Goal: Transaction & Acquisition: Obtain resource

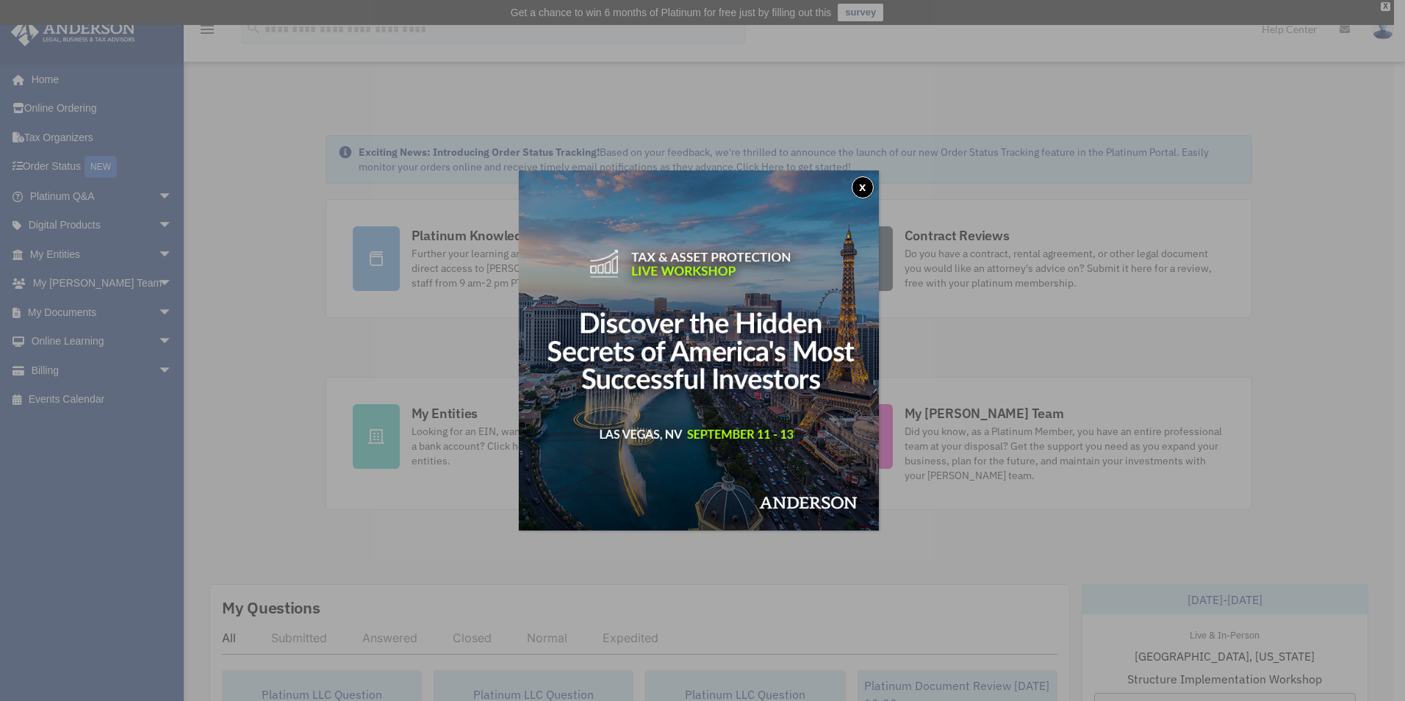
click at [870, 184] on button "x" at bounding box center [862, 187] width 22 height 22
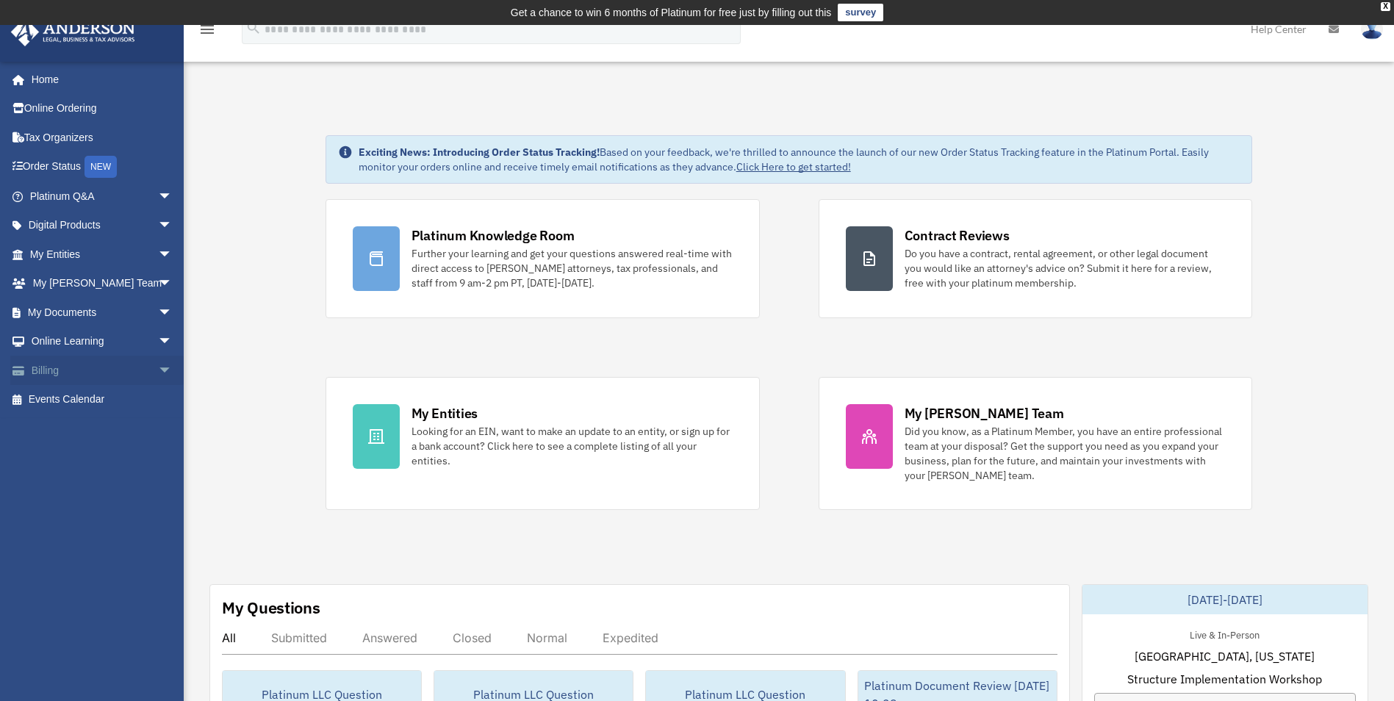
click at [65, 365] on link "Billing arrow_drop_down" at bounding box center [102, 370] width 184 height 29
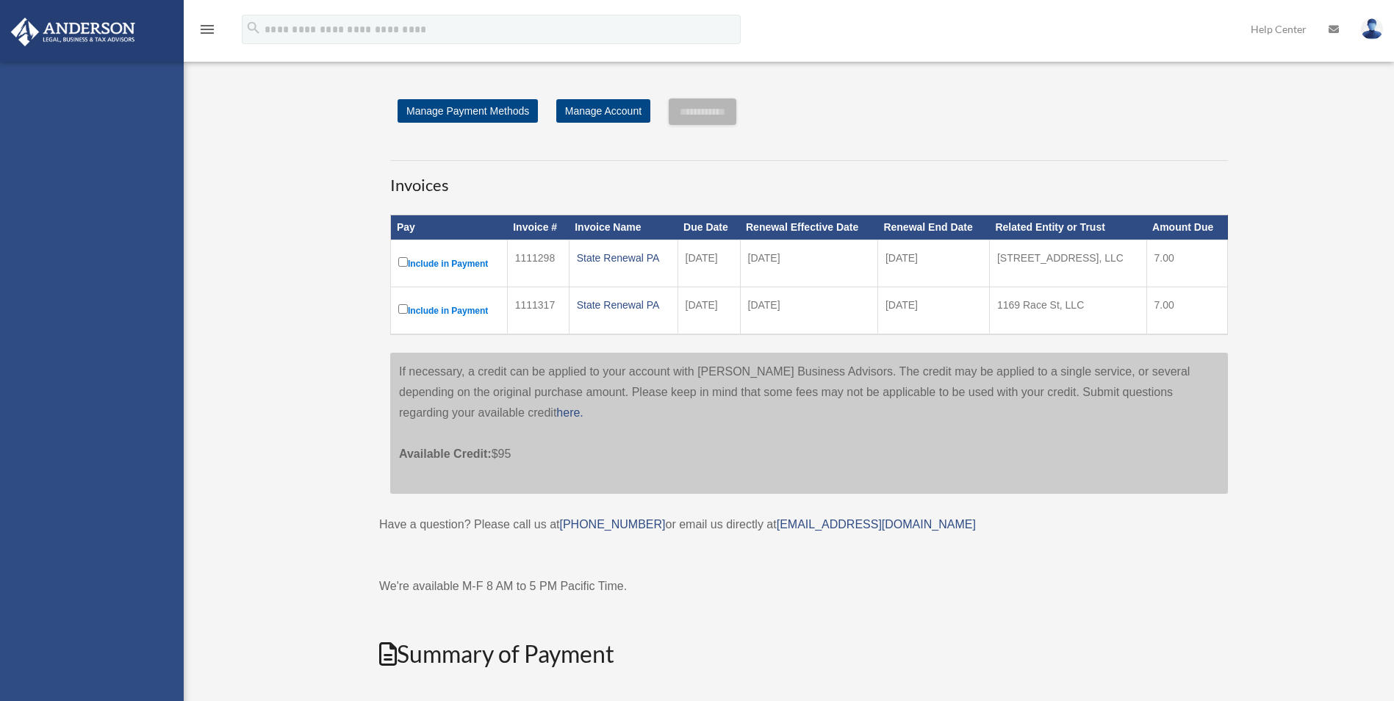
click at [149, 312] on div "[EMAIL_ADDRESS][DOMAIN_NAME] Sign Out [EMAIL_ADDRESS][DOMAIN_NAME] Home Online …" at bounding box center [92, 412] width 184 height 701
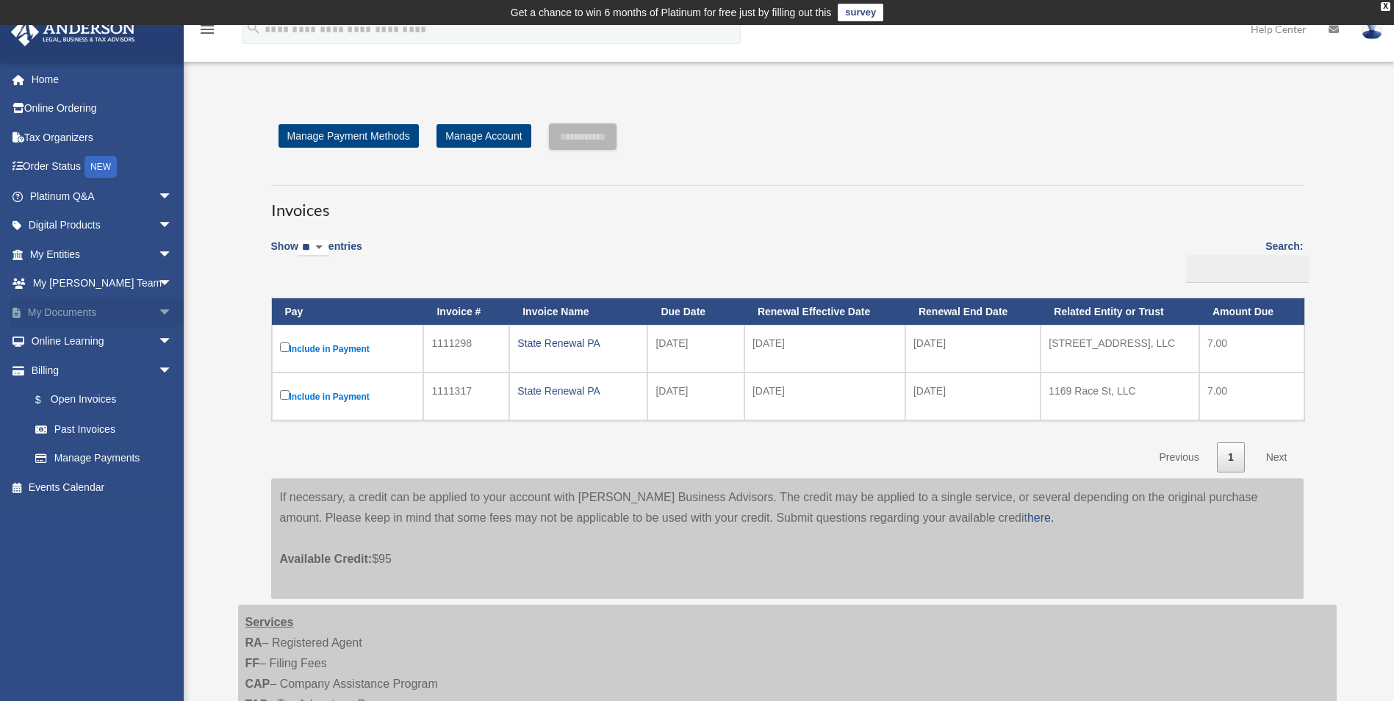
click at [158, 313] on span "arrow_drop_down" at bounding box center [172, 313] width 29 height 30
click at [60, 313] on link "My Documents arrow_drop_up" at bounding box center [102, 312] width 184 height 29
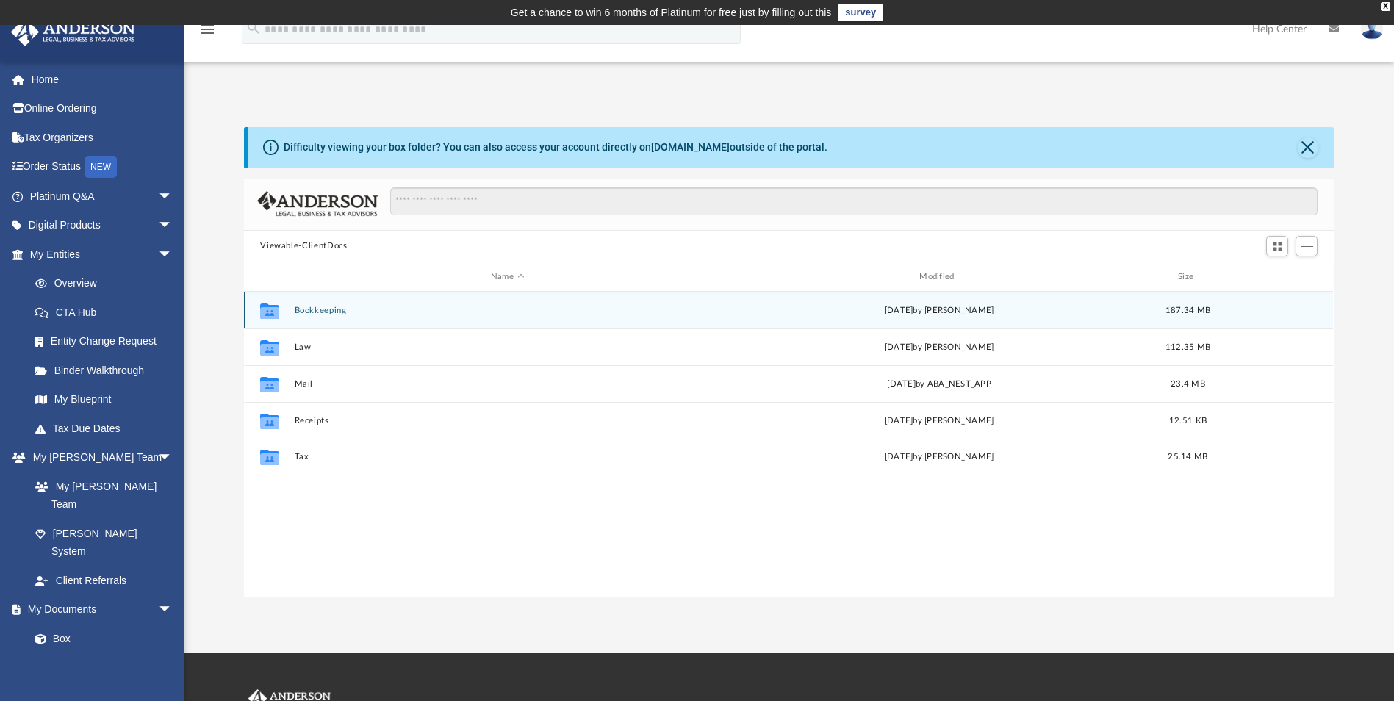
scroll to position [323, 1078]
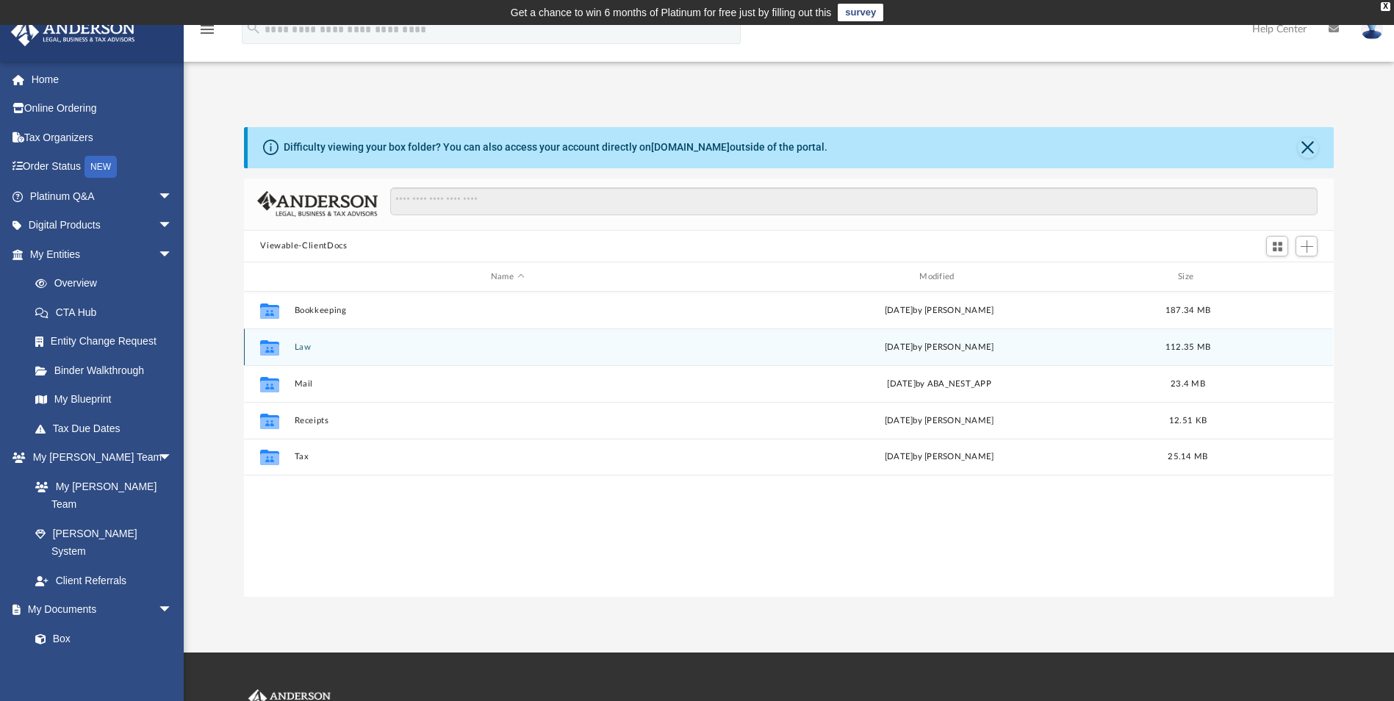
click at [300, 345] on button "Law" at bounding box center [507, 347] width 425 height 10
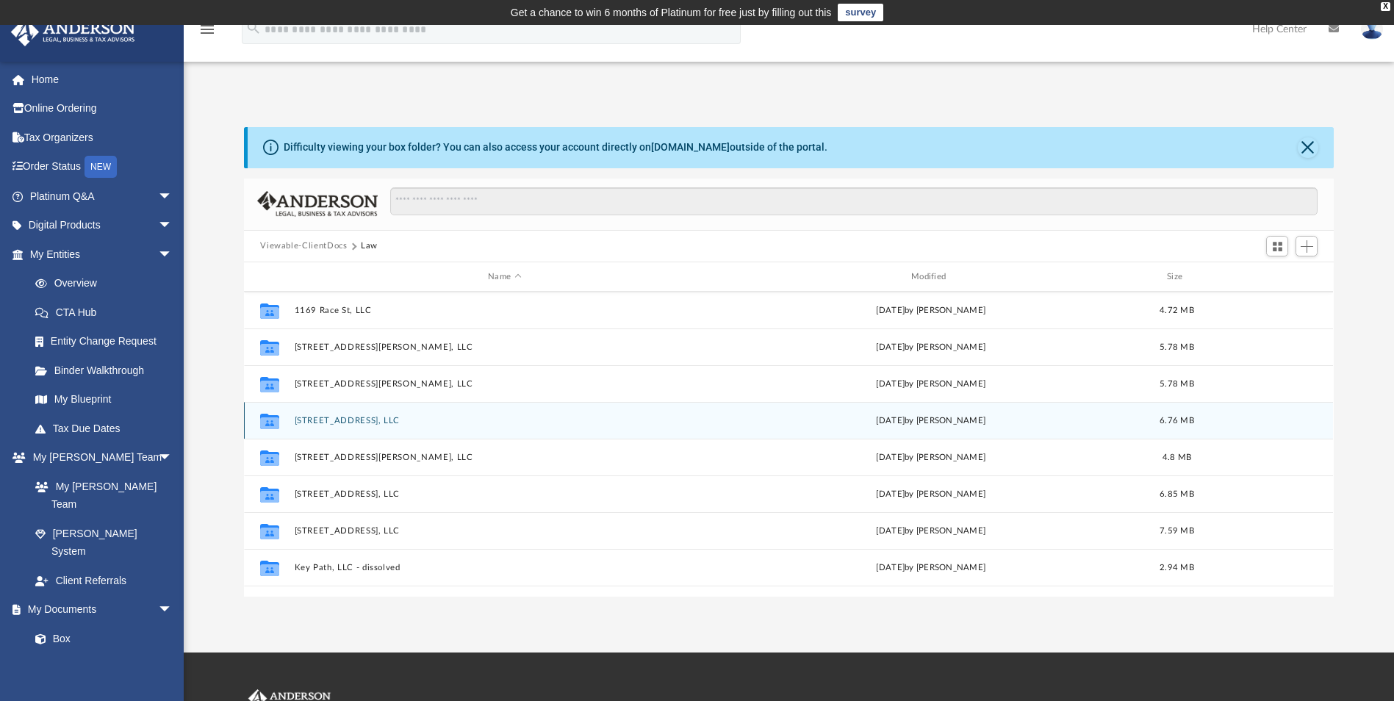
scroll to position [210, 0]
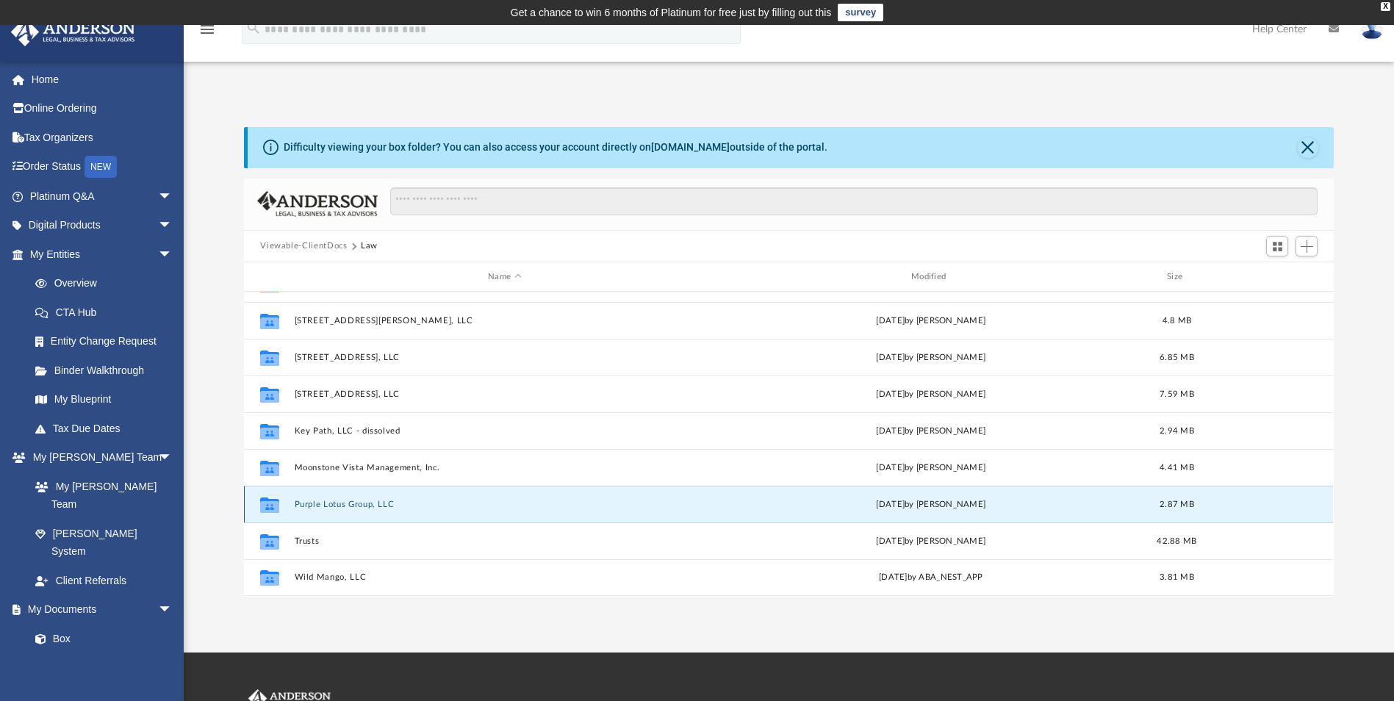
click at [334, 503] on button "Purple Lotus Group, LLC" at bounding box center [505, 505] width 420 height 10
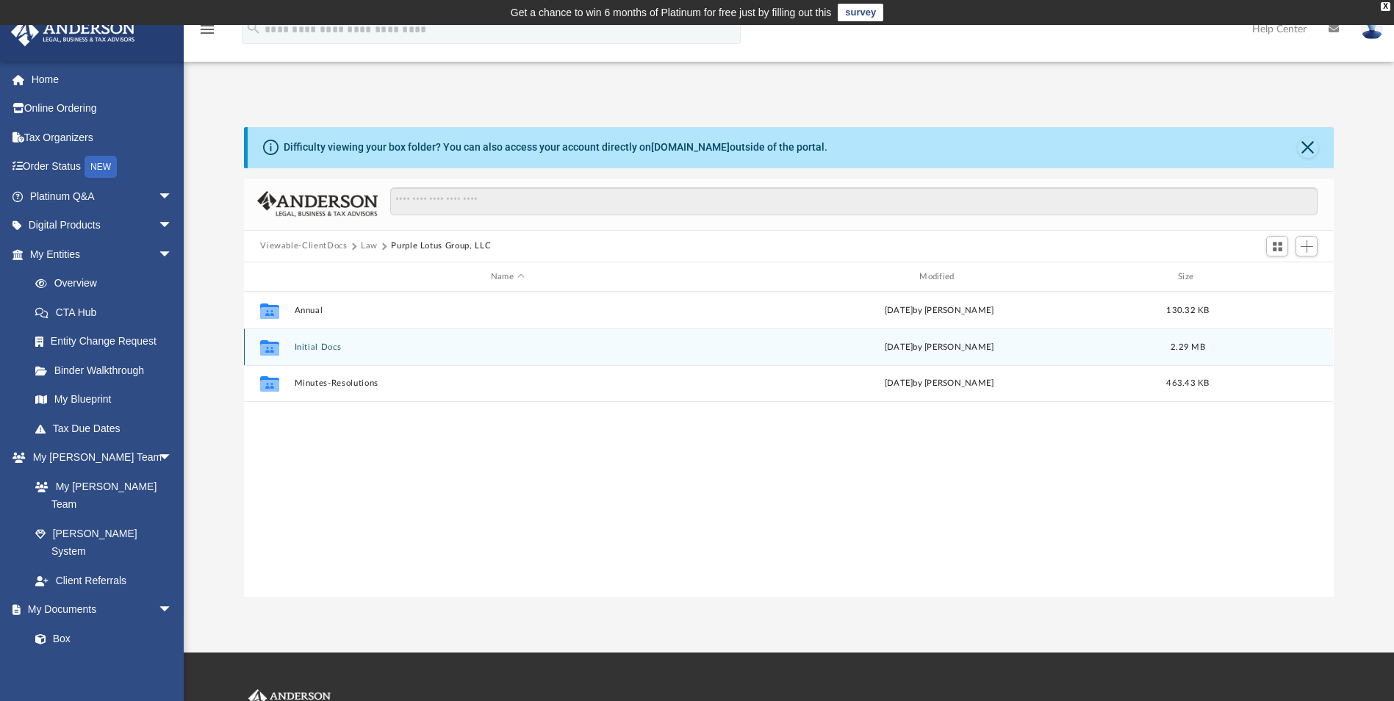
click at [324, 343] on button "Initial Docs" at bounding box center [507, 347] width 425 height 10
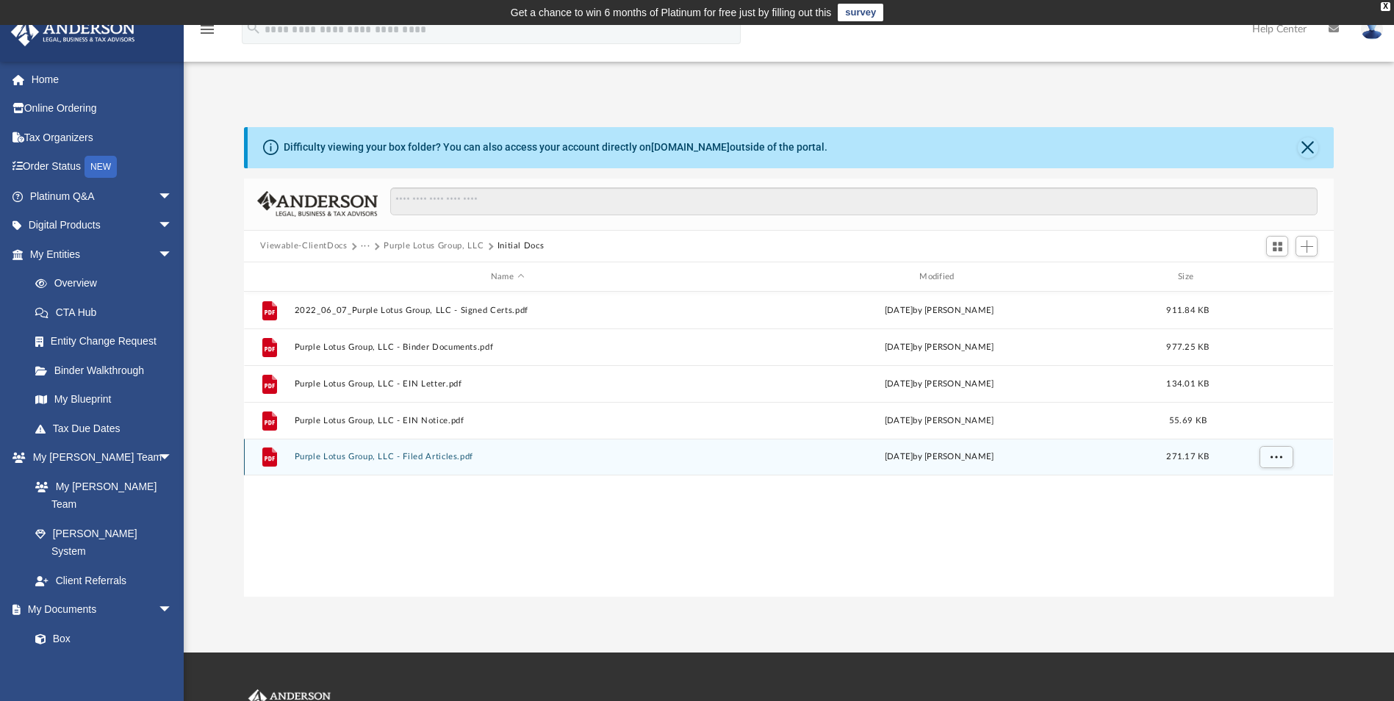
click at [425, 455] on button "Purple Lotus Group, LLC - Filed Articles.pdf" at bounding box center [507, 458] width 425 height 10
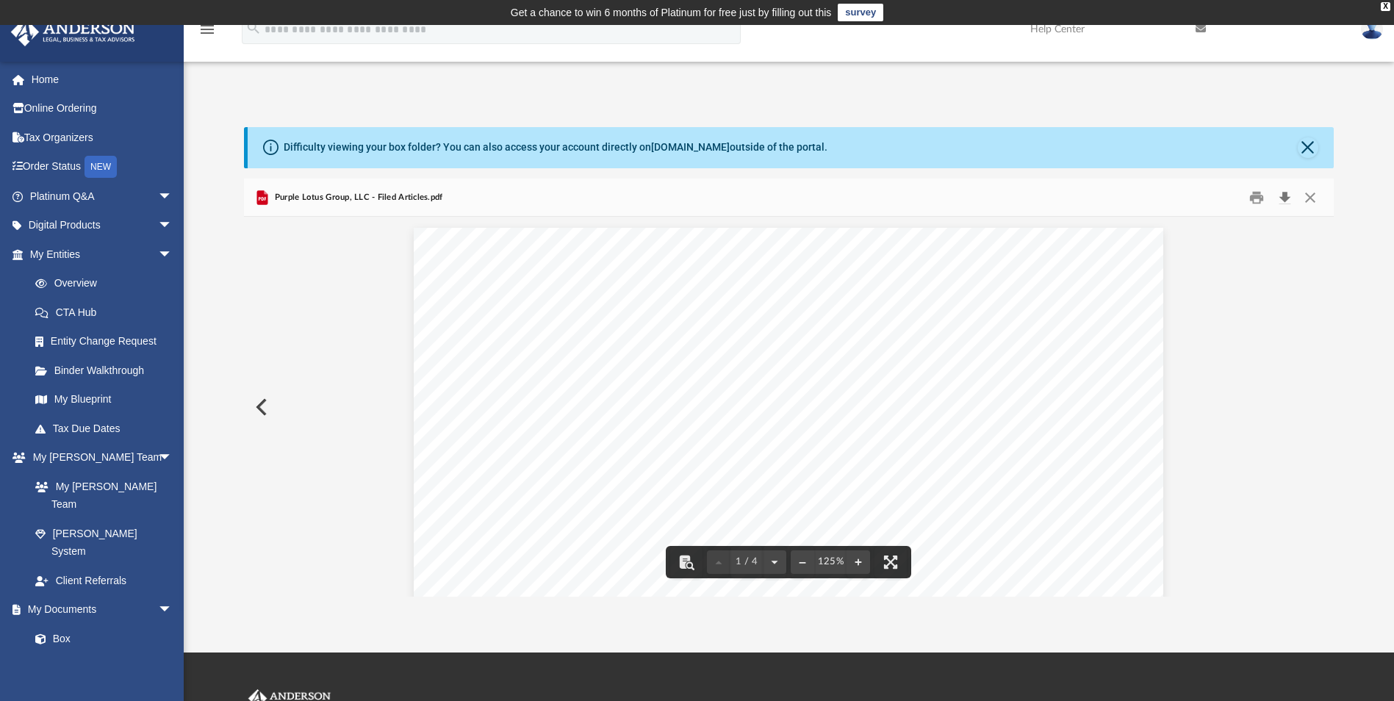
click at [1286, 197] on button "Download" at bounding box center [1284, 197] width 26 height 23
click at [1303, 143] on button "Close" at bounding box center [1307, 147] width 21 height 21
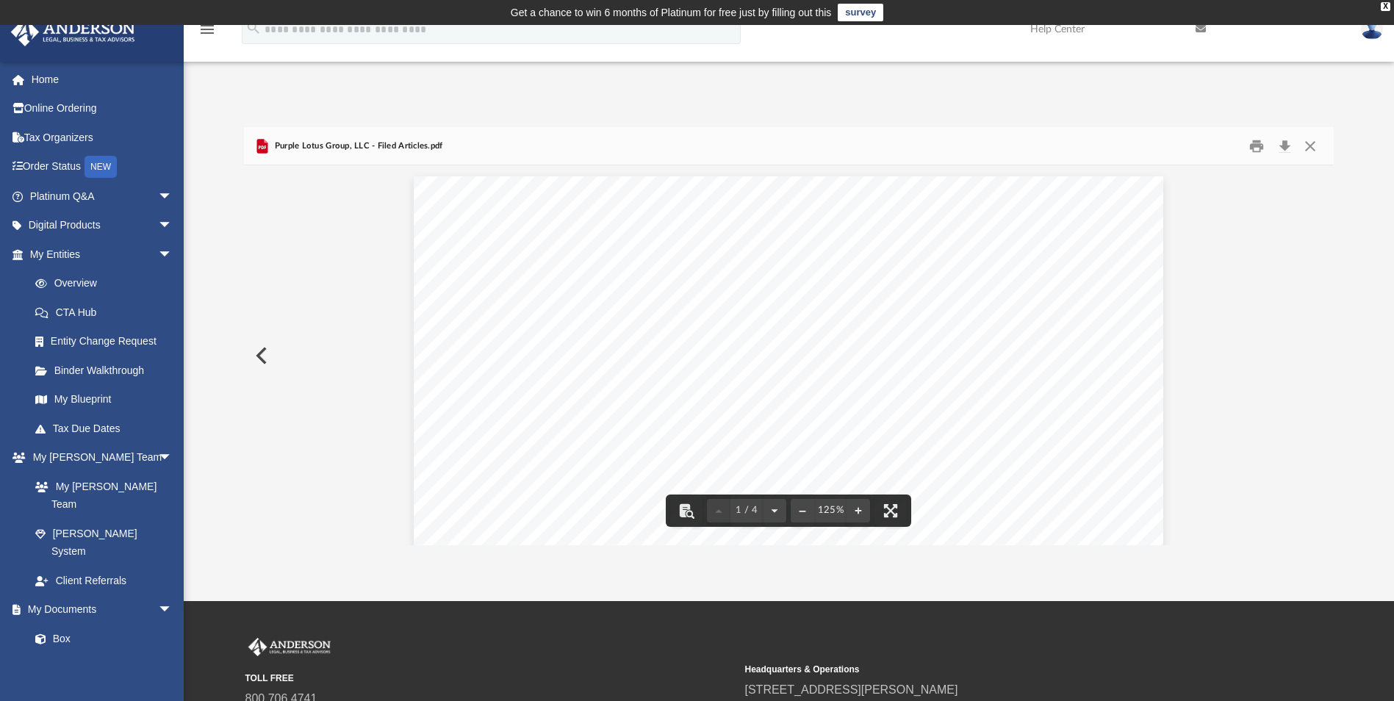
click at [259, 357] on button "Preview" at bounding box center [260, 355] width 32 height 41
click at [1310, 145] on button "Close" at bounding box center [1310, 145] width 26 height 23
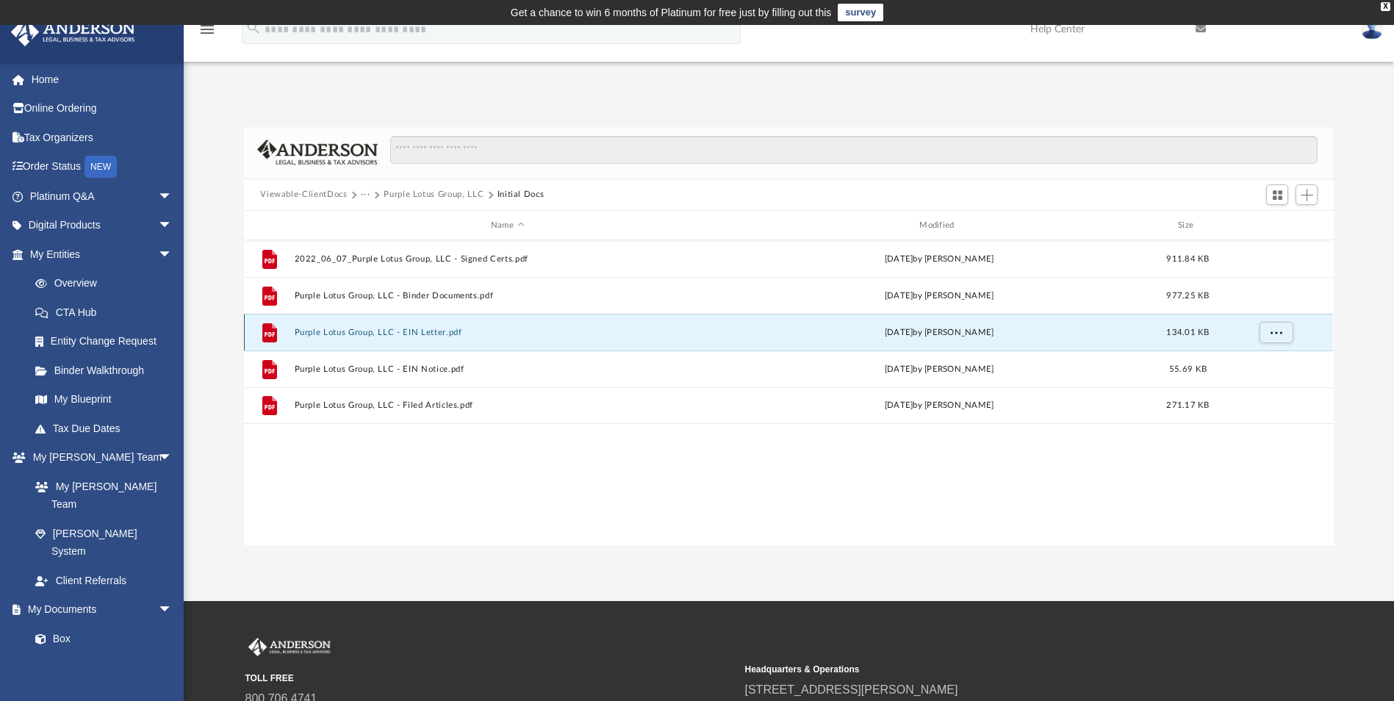
click at [419, 330] on button "Purple Lotus Group, LLC - EIN Letter.pdf" at bounding box center [507, 333] width 425 height 10
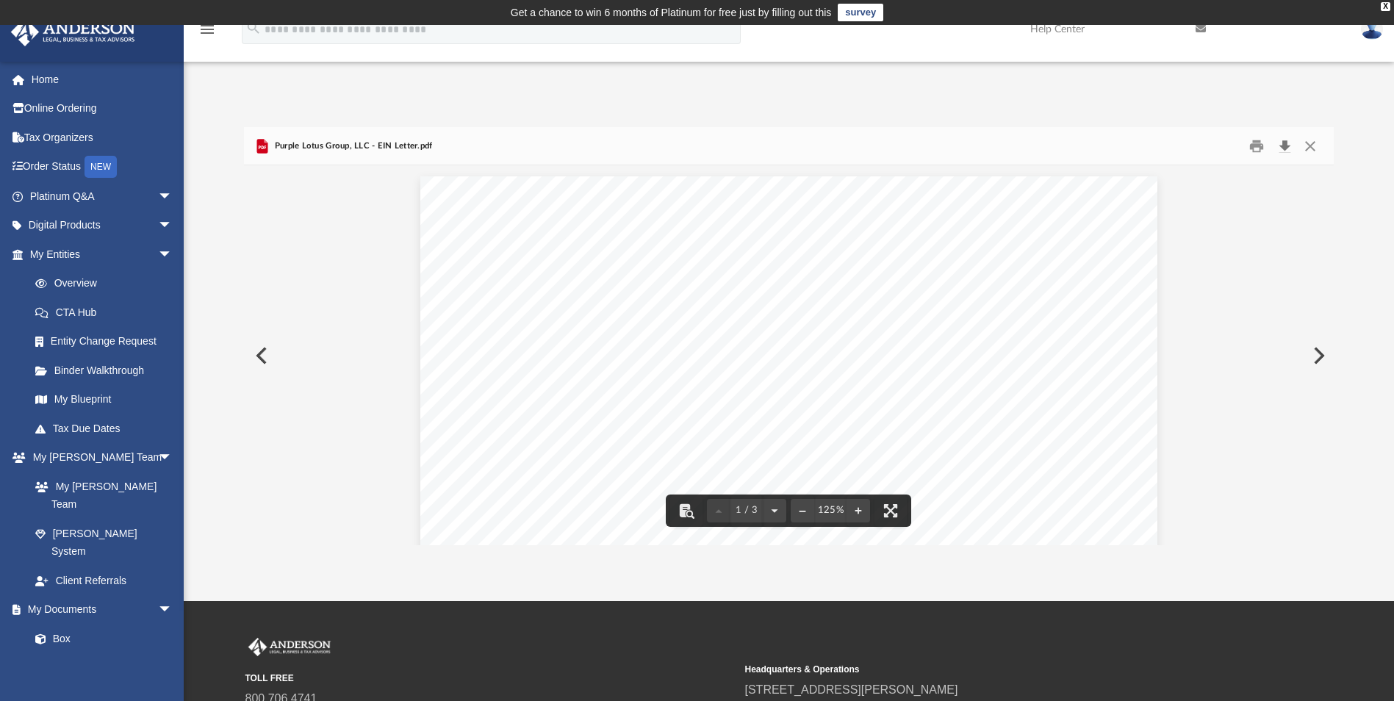
click at [1283, 148] on button "Download" at bounding box center [1284, 145] width 26 height 23
click at [761, 108] on div "Difficulty viewing your box folder? You can also access your account directly o…" at bounding box center [789, 320] width 1210 height 449
click at [1308, 145] on button "Close" at bounding box center [1310, 145] width 26 height 23
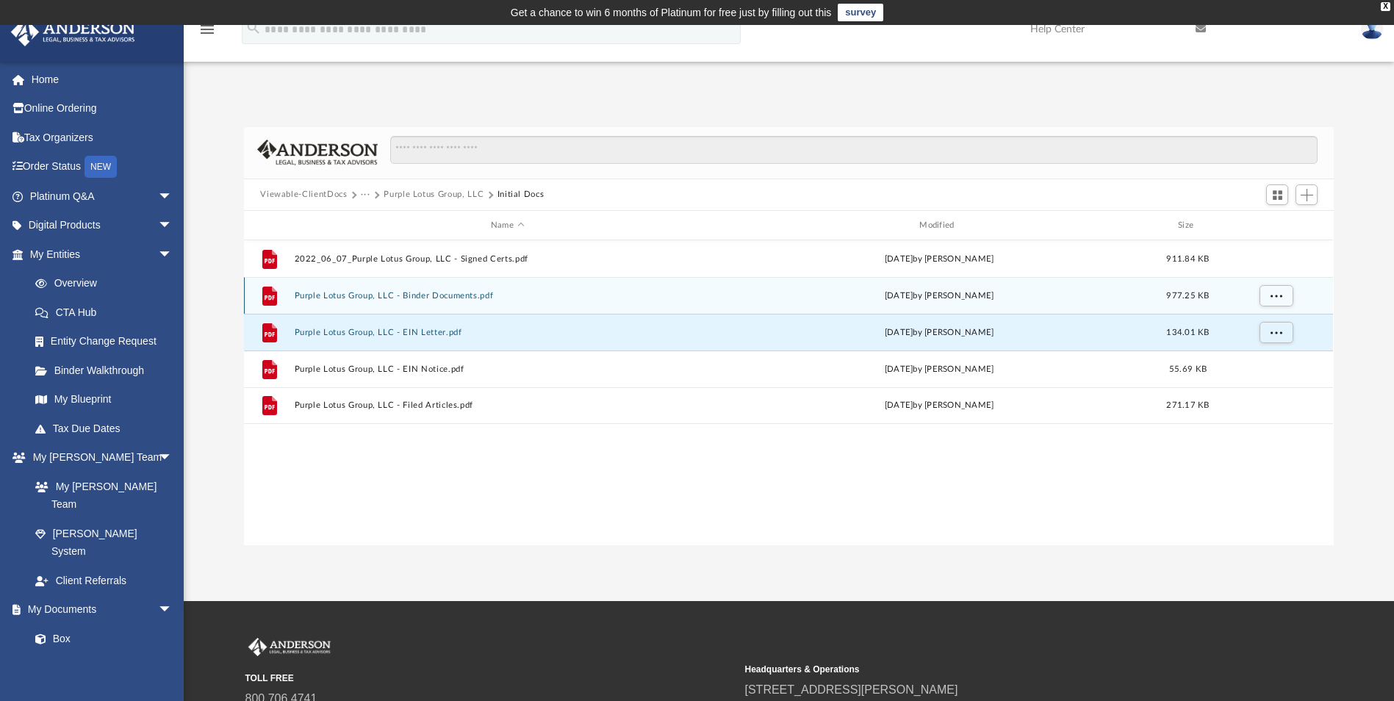
click at [455, 294] on button "Purple Lotus Group, LLC - Binder Documents.pdf" at bounding box center [507, 296] width 425 height 10
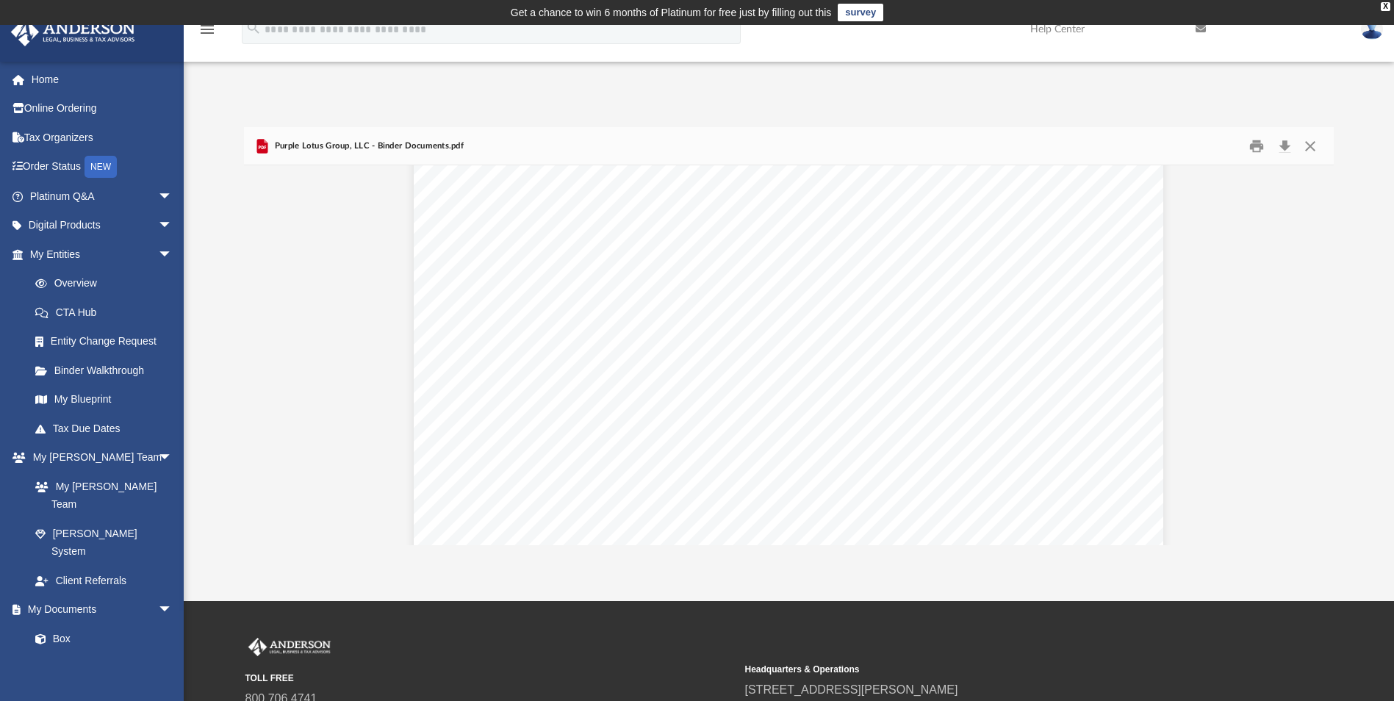
scroll to position [16014, 0]
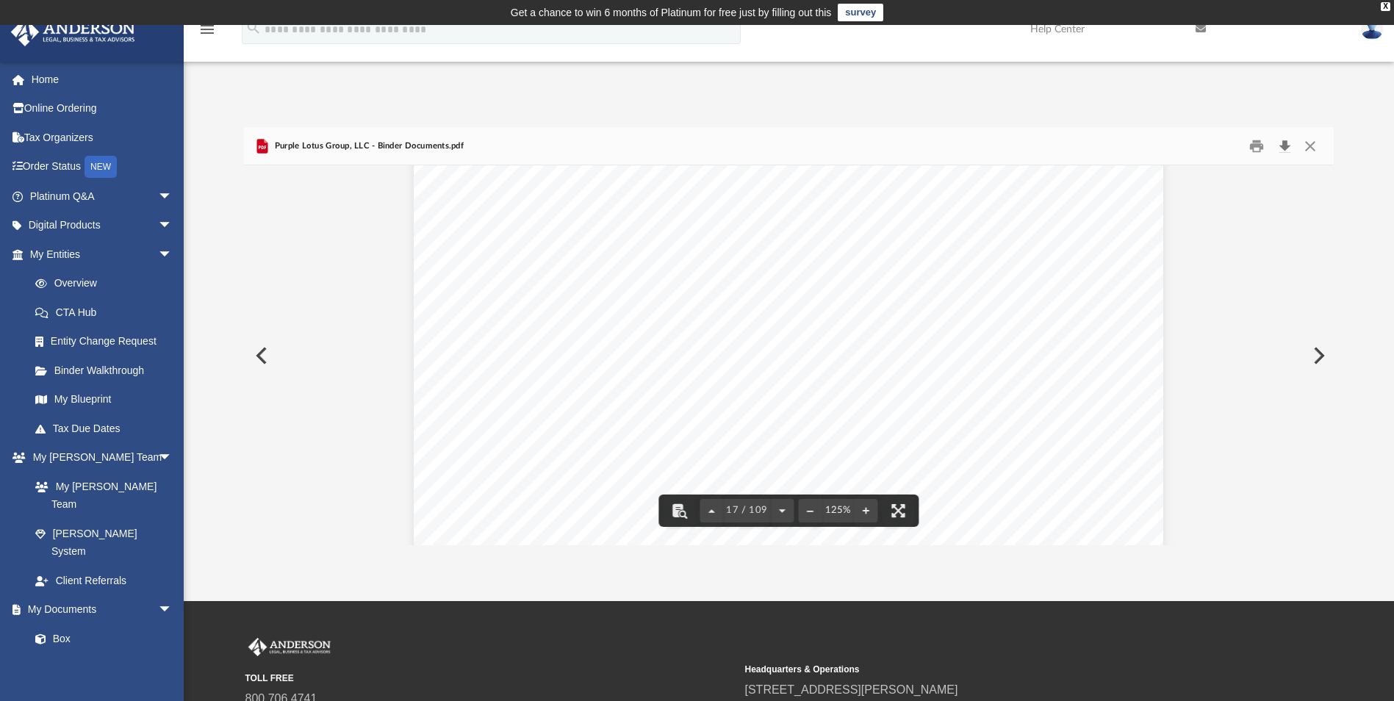
click at [1286, 148] on button "Download" at bounding box center [1284, 145] width 26 height 23
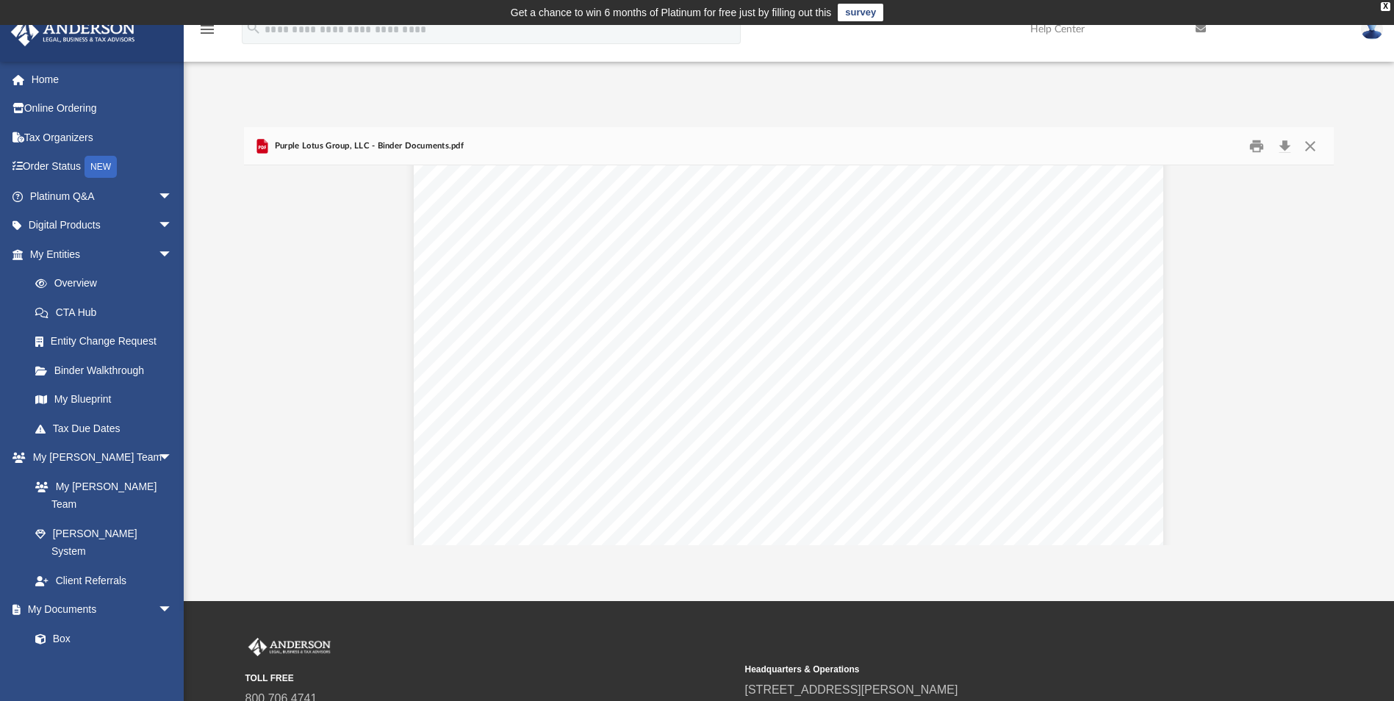
click at [723, 130] on div "Purple Lotus Group, LLC - Binder Documents.pdf" at bounding box center [788, 146] width 1089 height 39
click at [1316, 146] on button "Close" at bounding box center [1310, 145] width 26 height 23
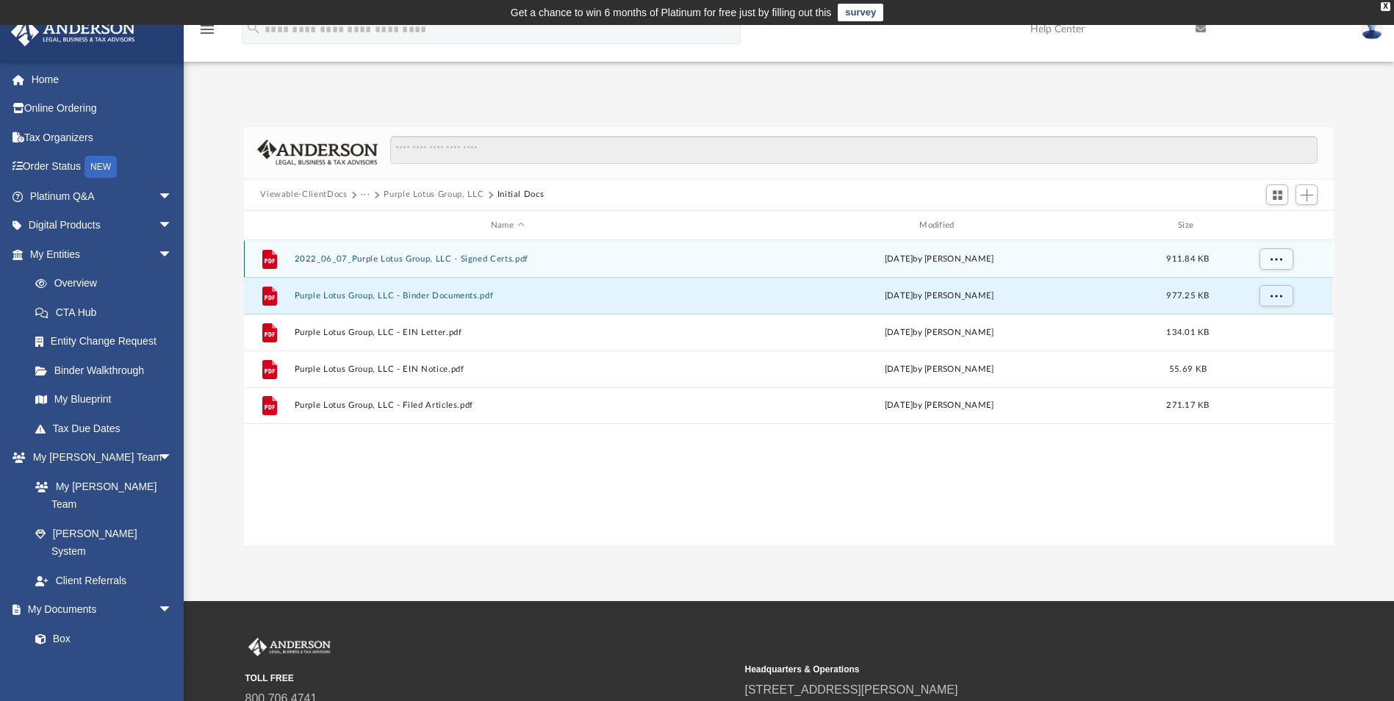
click at [443, 258] on button "2022_06_07_Purple Lotus Group, LLC - Signed Certs.pdf" at bounding box center [507, 259] width 425 height 10
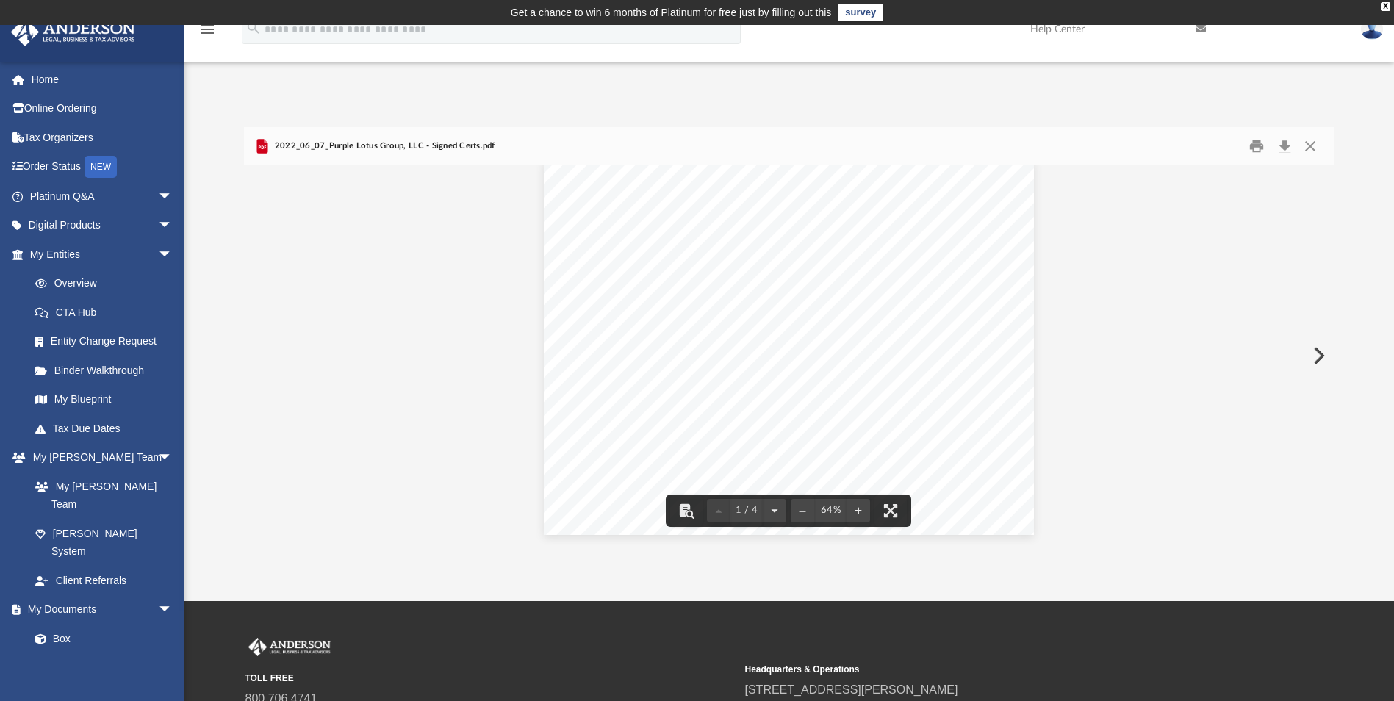
scroll to position [0, 0]
click at [1312, 143] on button "Close" at bounding box center [1310, 145] width 26 height 23
